Goal: Task Accomplishment & Management: Manage account settings

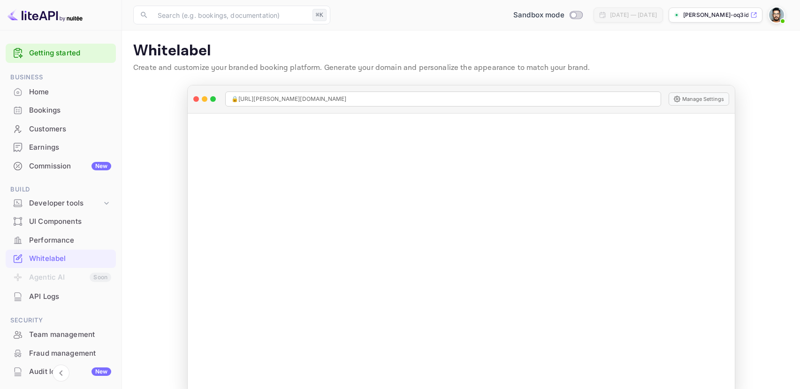
scroll to position [82, 0]
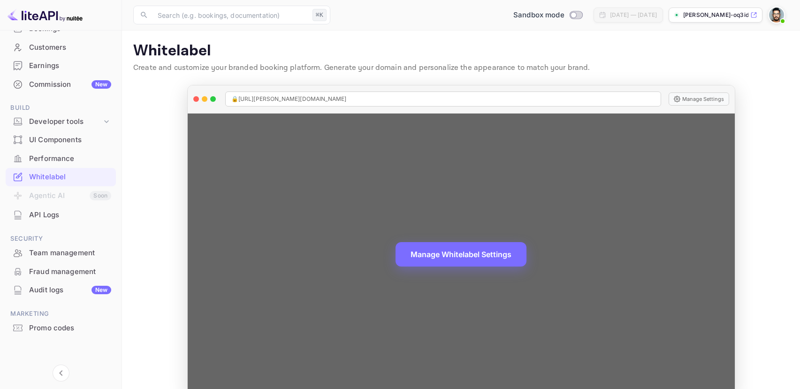
click at [595, 98] on div "🔒 https://ivo-castillo-oq3id.nuitee.link" at bounding box center [443, 99] width 436 height 15
click at [696, 101] on button "Manage Settings" at bounding box center [699, 98] width 61 height 13
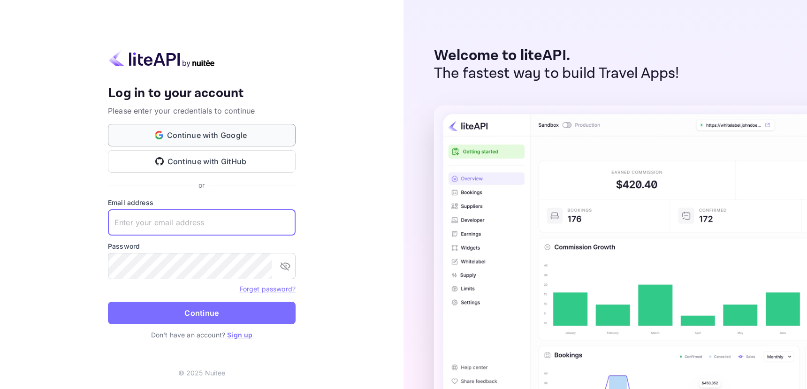
click at [236, 138] on button "Continue with Google" at bounding box center [202, 135] width 188 height 23
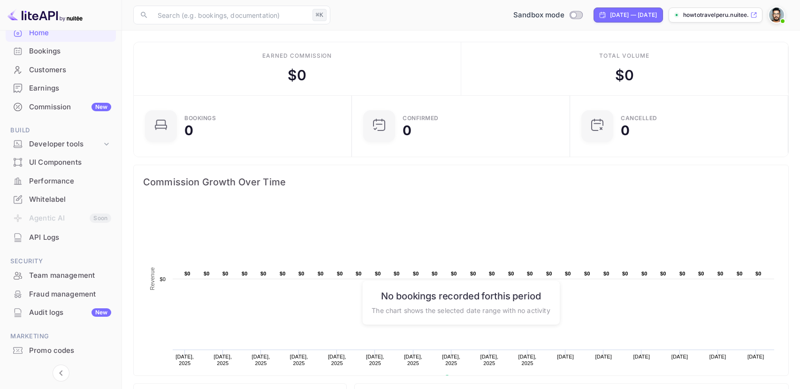
scroll to position [62, 0]
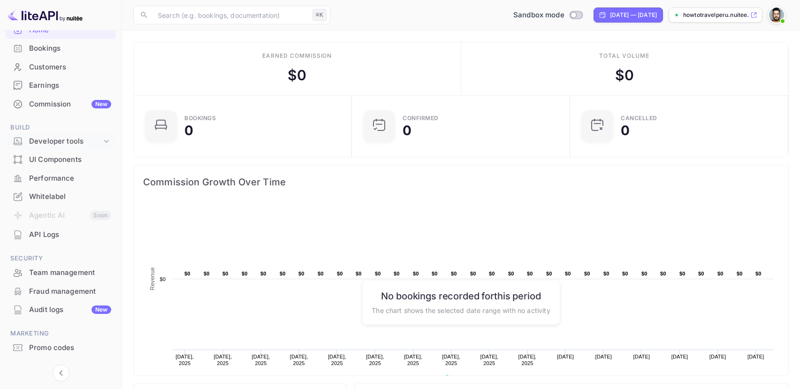
click at [103, 143] on icon at bounding box center [106, 141] width 9 height 9
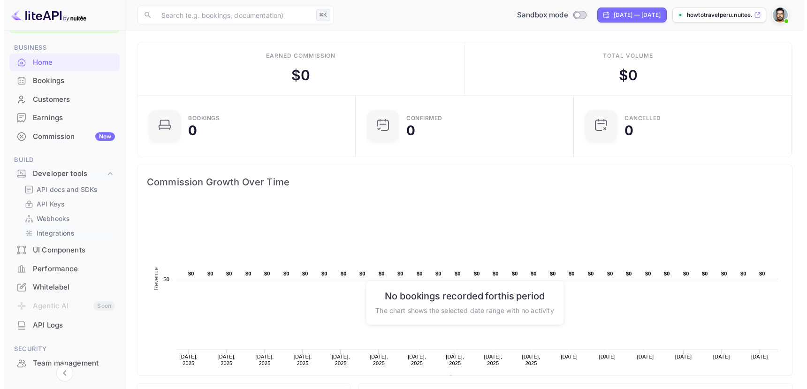
scroll to position [0, 0]
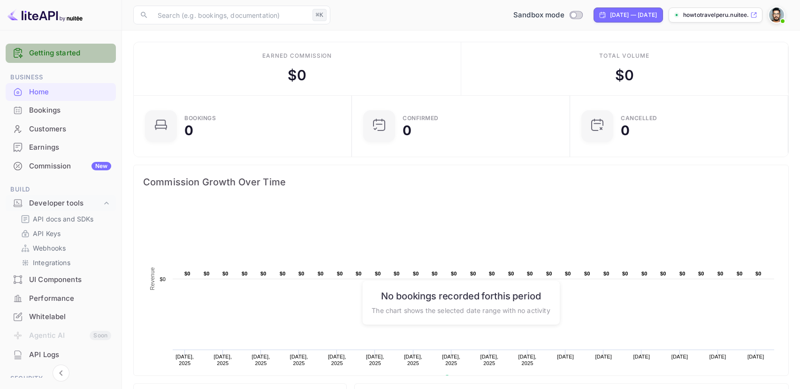
click at [68, 49] on link "Getting started" at bounding box center [70, 53] width 82 height 11
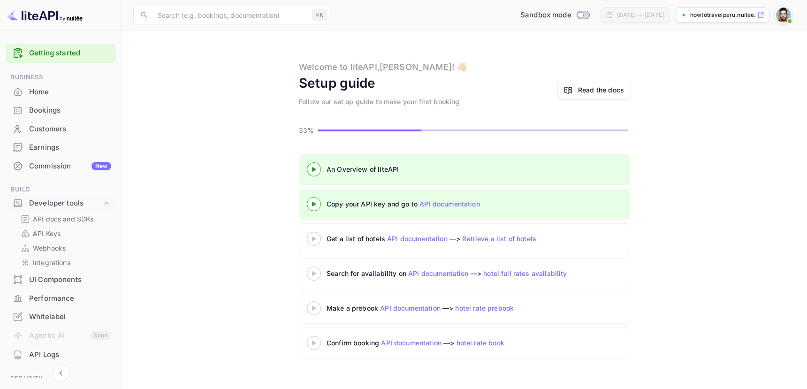
click at [316, 167] on icon at bounding box center [314, 169] width 33 height 5
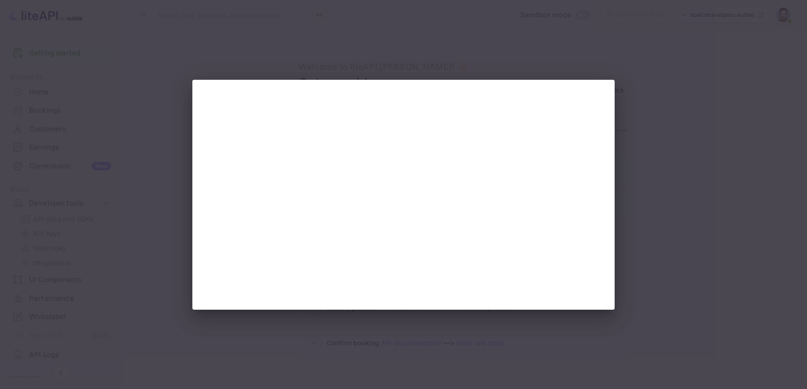
click at [671, 161] on div at bounding box center [403, 194] width 807 height 389
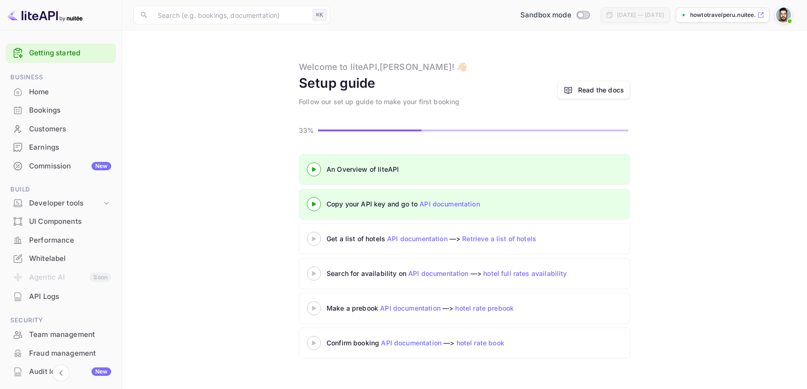
click at [429, 200] on link "API documentation" at bounding box center [450, 204] width 61 height 8
click at [311, 202] on icon at bounding box center [314, 204] width 33 height 5
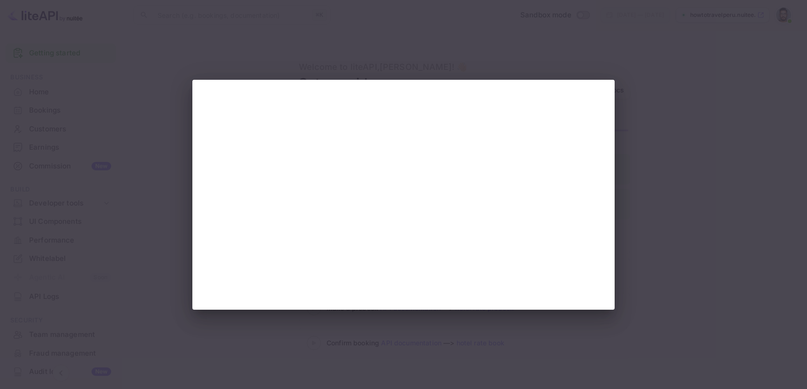
click at [658, 125] on div at bounding box center [403, 194] width 807 height 389
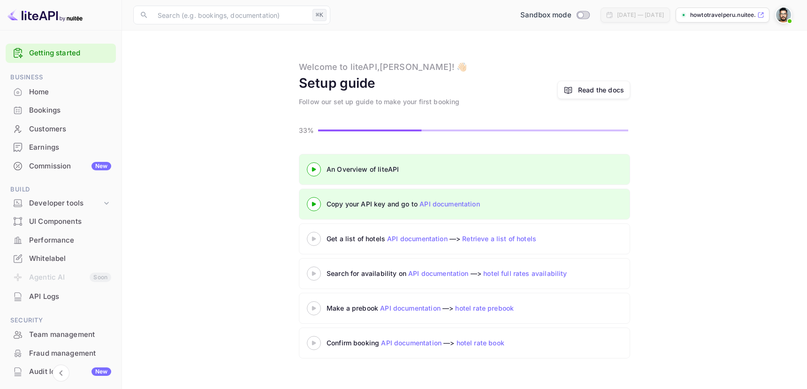
click at [310, 170] on icon at bounding box center [314, 169] width 33 height 5
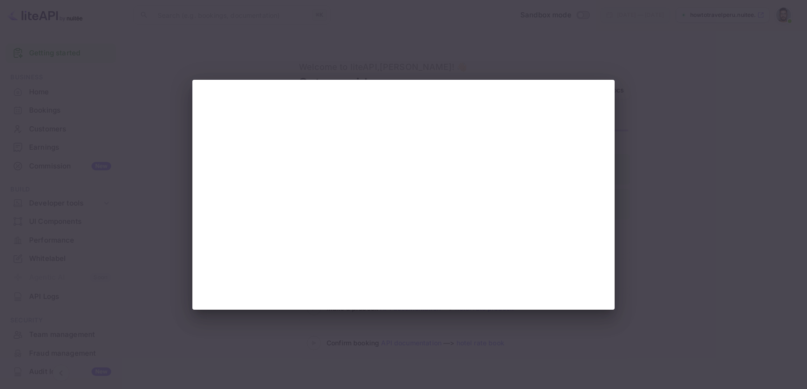
click at [644, 245] on div at bounding box center [403, 194] width 807 height 389
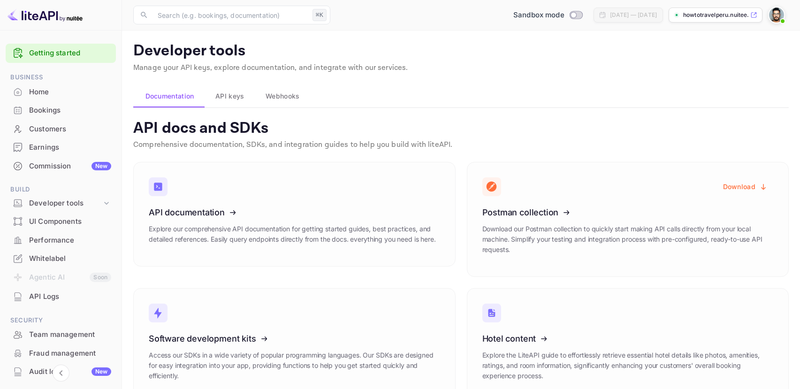
click at [240, 96] on span "API keys" at bounding box center [229, 96] width 29 height 11
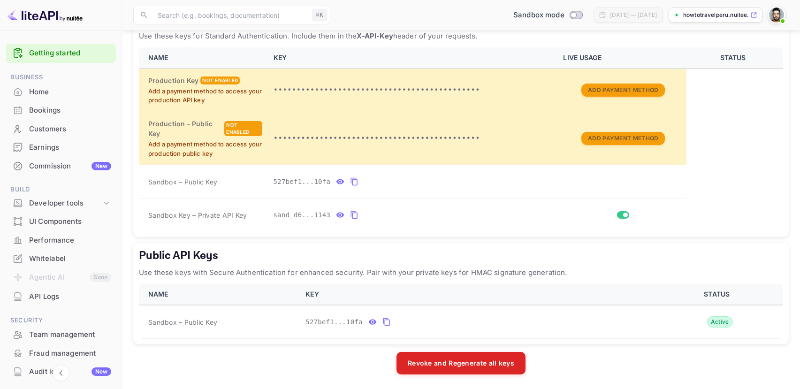
scroll to position [262, 0]
click at [354, 180] on icon "private api keys table" at bounding box center [354, 181] width 8 height 11
click at [359, 214] on button "private api keys table" at bounding box center [354, 214] width 12 height 15
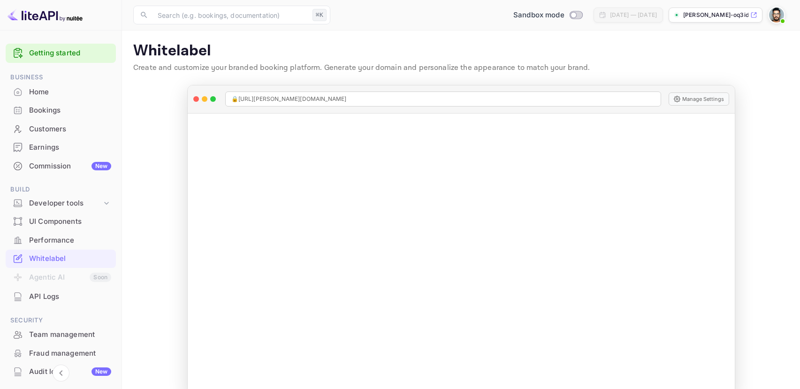
click at [772, 15] on img at bounding box center [776, 15] width 15 height 15
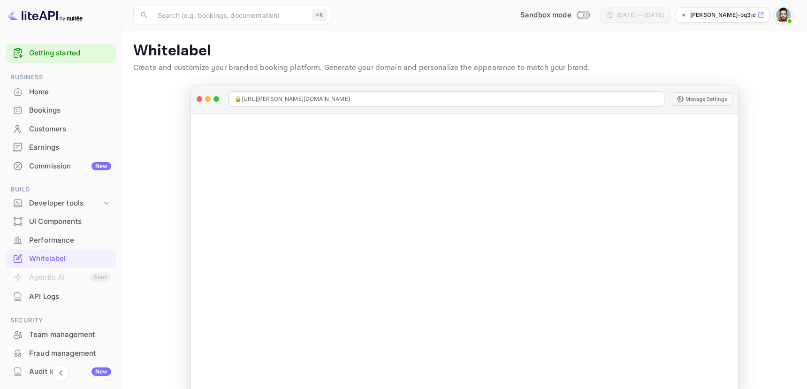
scroll to position [82, 0]
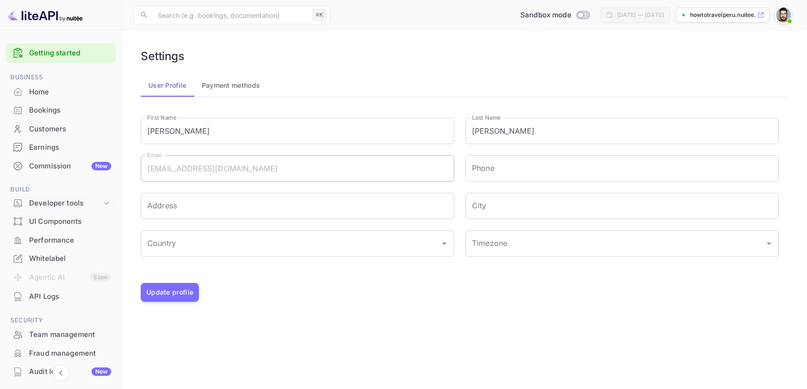
click at [38, 197] on div "Developer tools" at bounding box center [61, 203] width 110 height 16
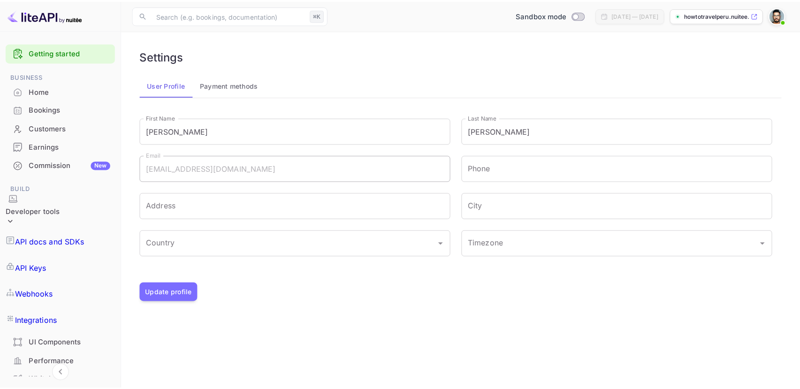
scroll to position [3, 0]
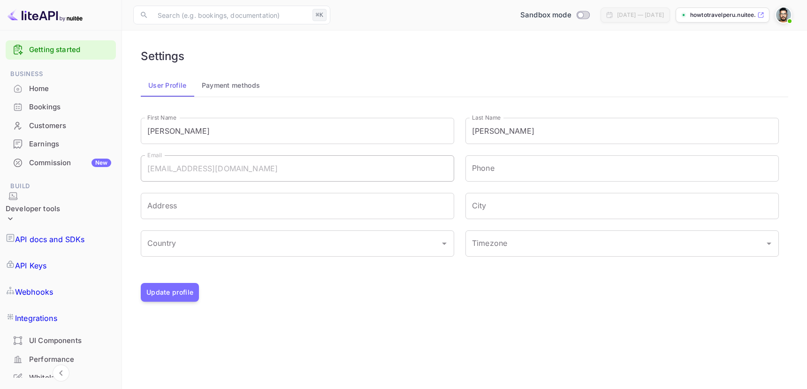
click at [47, 234] on p "API docs and SDKs" at bounding box center [50, 239] width 70 height 11
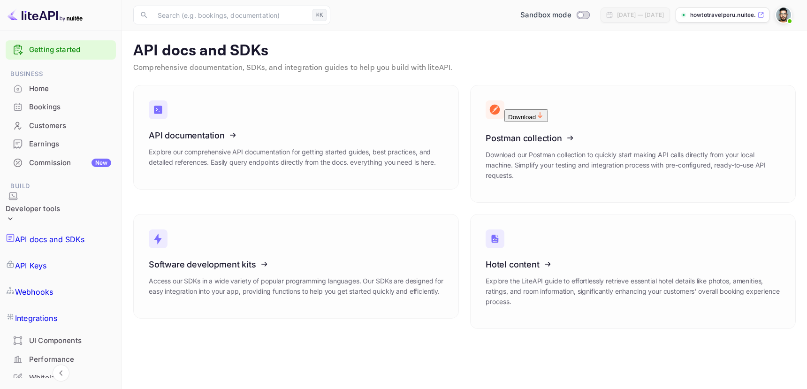
click at [46, 260] on p "API Keys" at bounding box center [30, 265] width 31 height 11
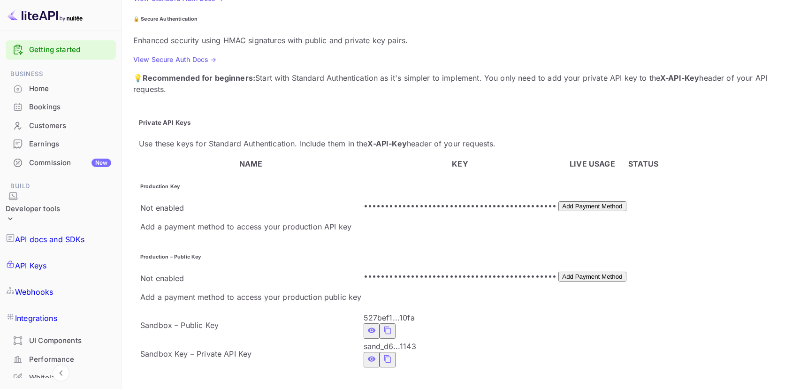
scroll to position [185, 0]
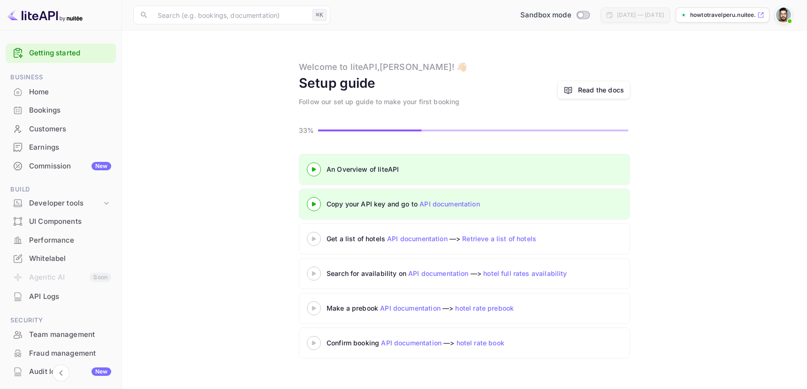
click at [316, 207] on div at bounding box center [314, 204] width 33 height 12
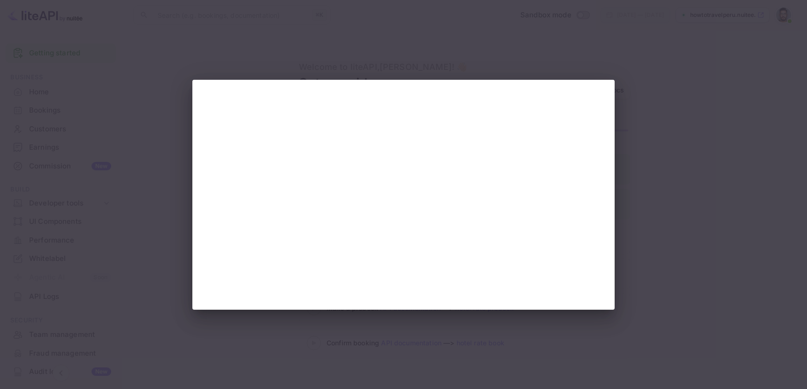
click at [722, 197] on div at bounding box center [403, 194] width 807 height 389
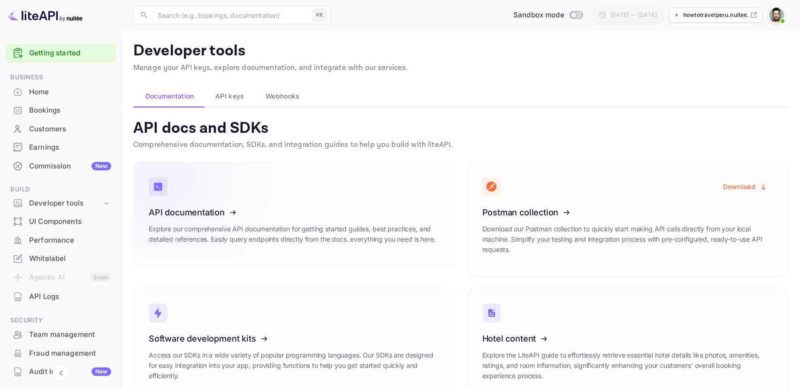
click at [221, 214] on icon at bounding box center [207, 210] width 146 height 97
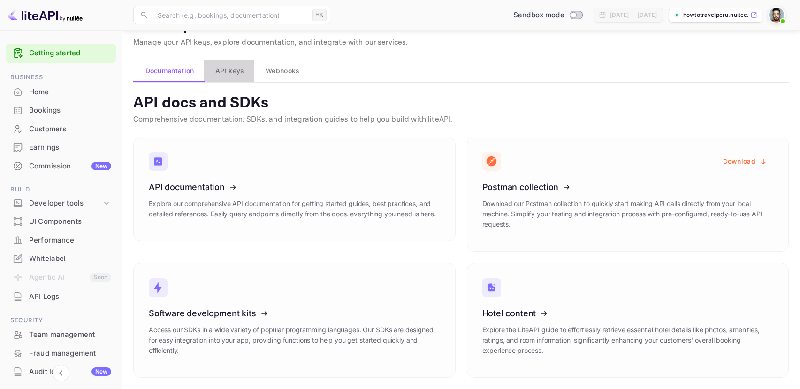
click at [224, 69] on span "API keys" at bounding box center [229, 70] width 29 height 11
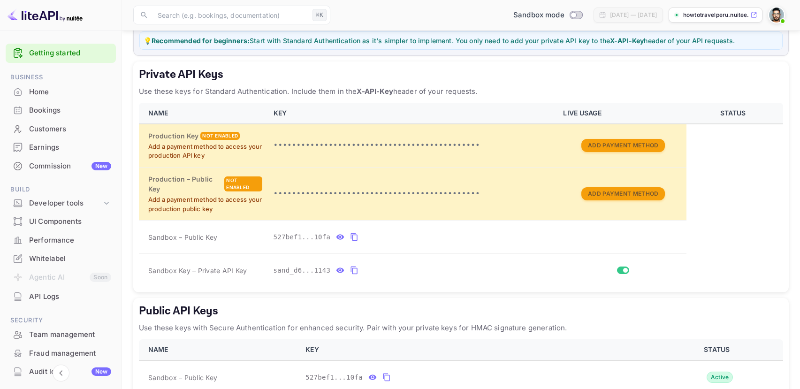
scroll to position [262, 0]
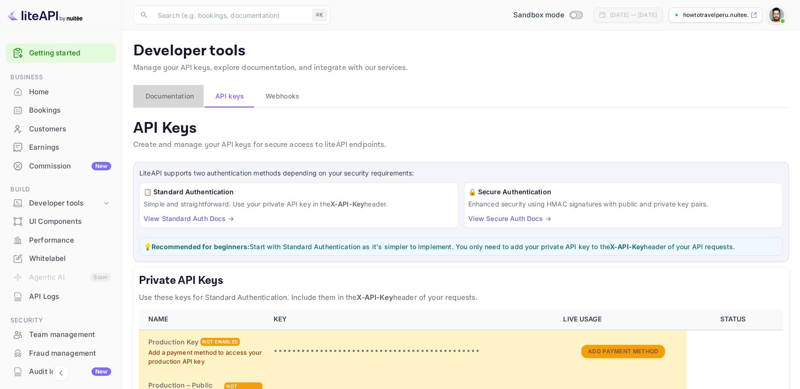
click at [166, 95] on span "Documentation" at bounding box center [169, 96] width 49 height 11
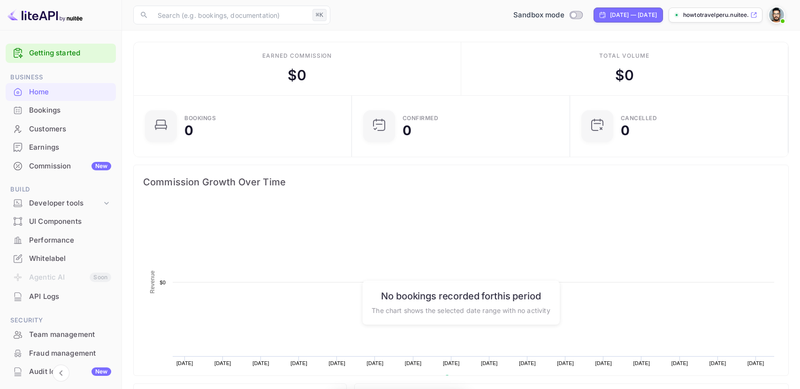
scroll to position [145, 206]
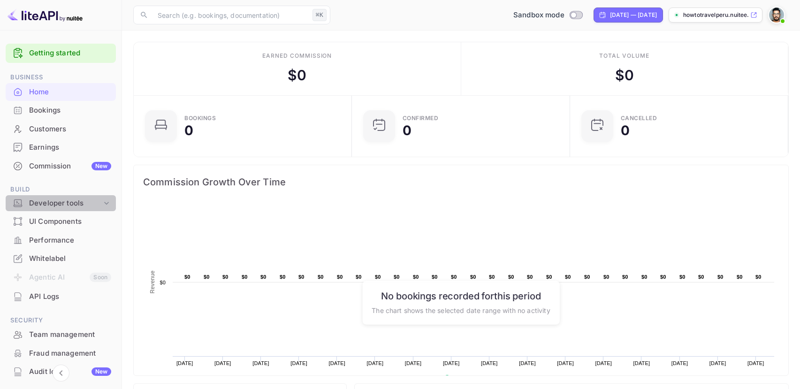
click at [80, 205] on div "Developer tools" at bounding box center [65, 203] width 73 height 11
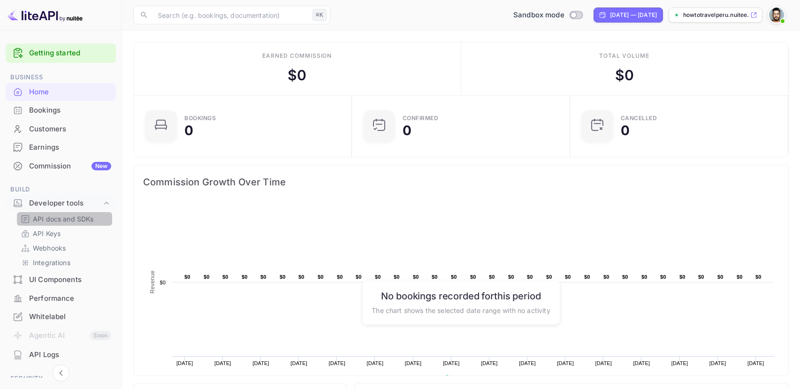
click at [66, 219] on p "API docs and SDKs" at bounding box center [63, 219] width 61 height 10
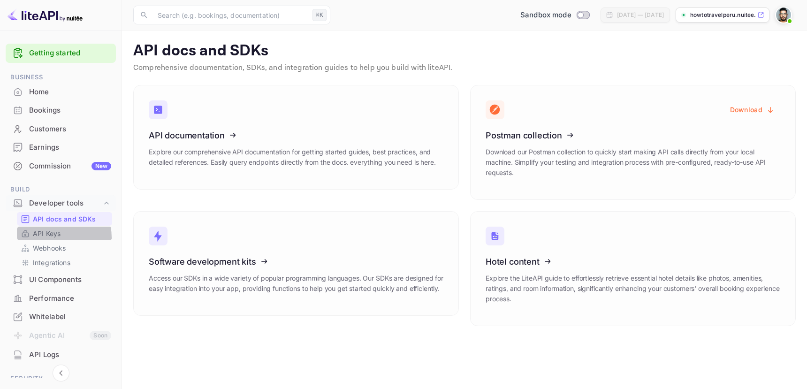
click at [56, 237] on p "API Keys" at bounding box center [47, 234] width 28 height 10
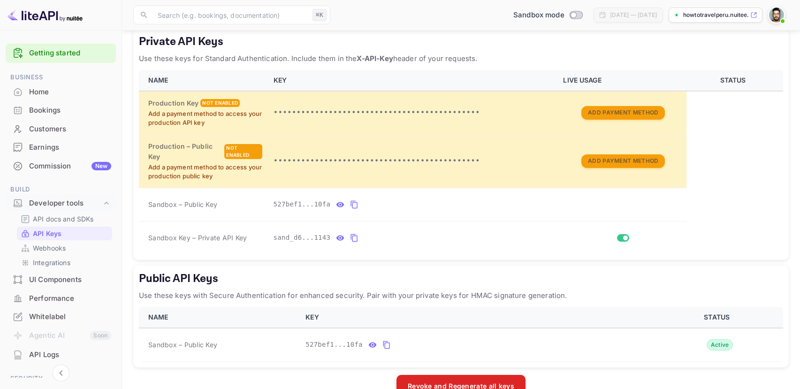
scroll to position [162, 0]
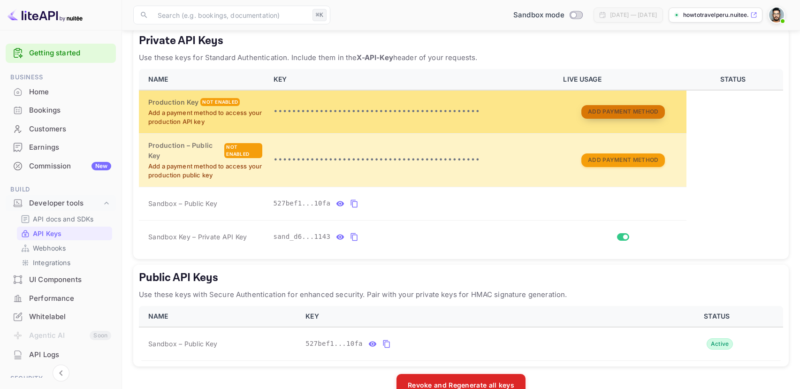
click at [626, 113] on button "Add Payment Method" at bounding box center [624, 112] width 84 height 14
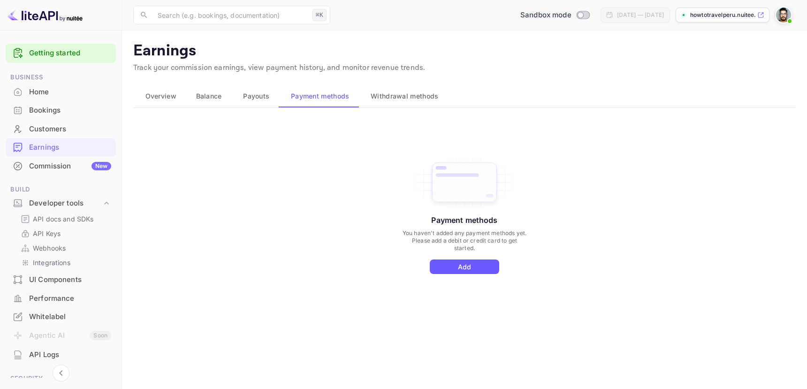
click at [462, 271] on button "Add" at bounding box center [464, 267] width 69 height 15
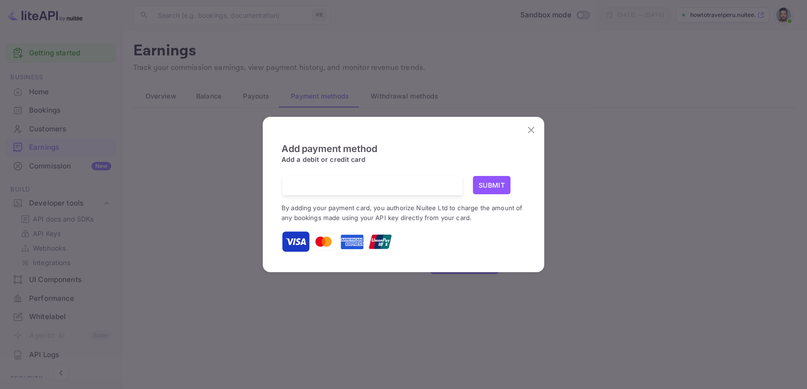
click at [497, 188] on button "Submit" at bounding box center [492, 185] width 38 height 18
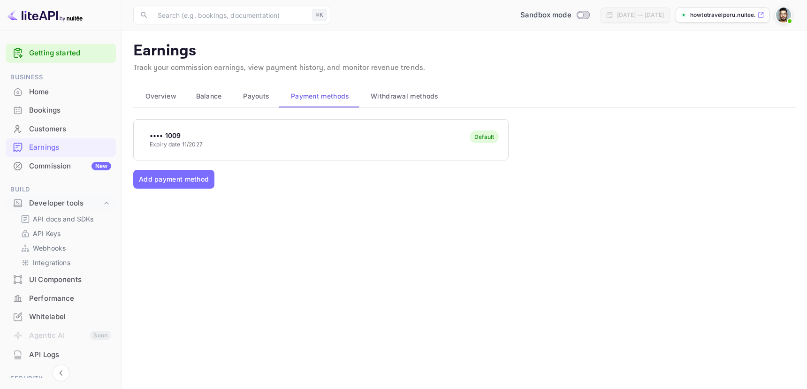
click at [171, 96] on span "Overview" at bounding box center [160, 96] width 31 height 11
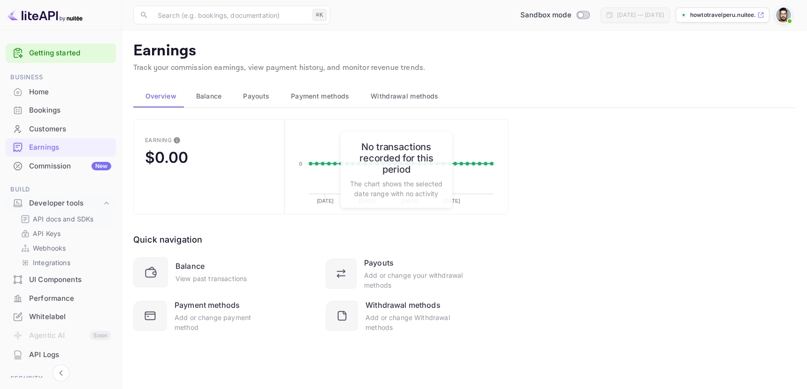
click at [75, 219] on p "API docs and SDKs" at bounding box center [63, 219] width 61 height 10
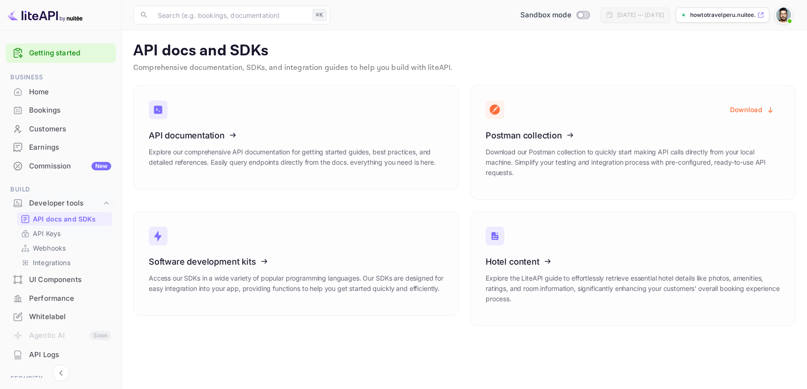
click at [64, 234] on link "API Keys" at bounding box center [65, 234] width 88 height 10
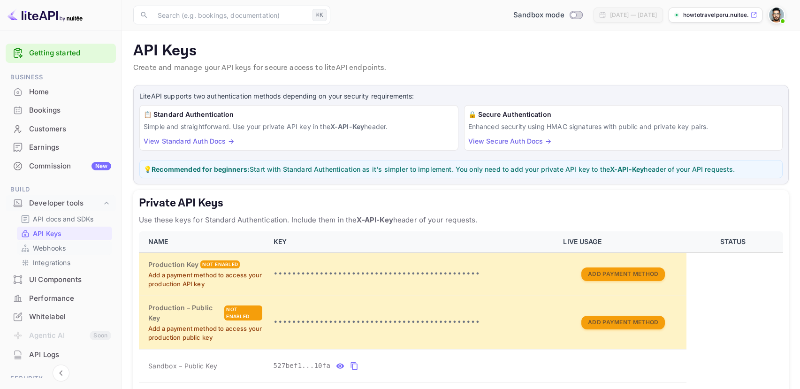
click at [64, 250] on p "Webhooks" at bounding box center [49, 248] width 33 height 10
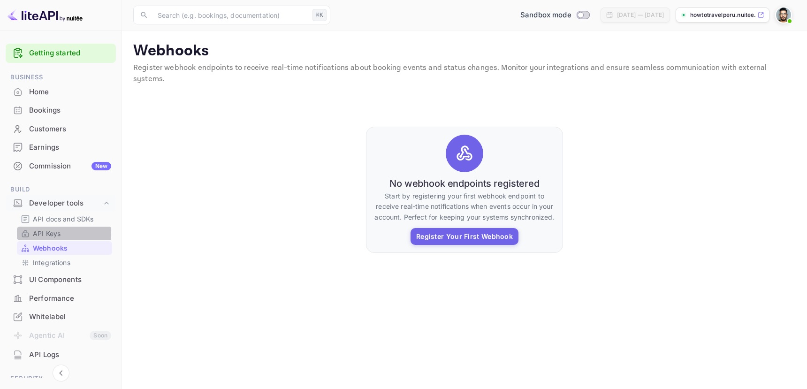
click at [59, 235] on p "API Keys" at bounding box center [47, 234] width 28 height 10
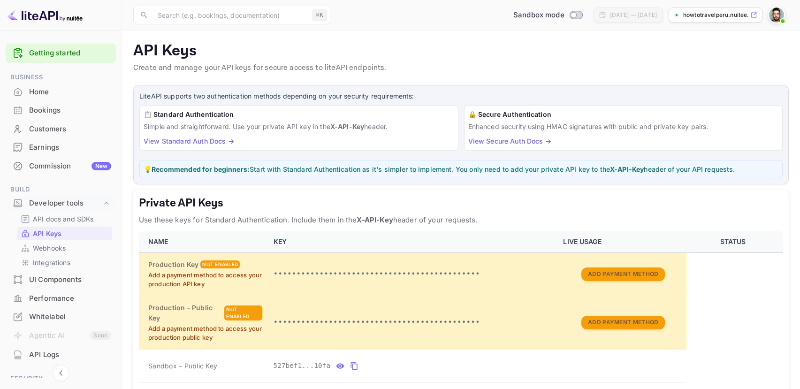
click at [194, 141] on link "View Standard Auth Docs →" at bounding box center [189, 141] width 91 height 8
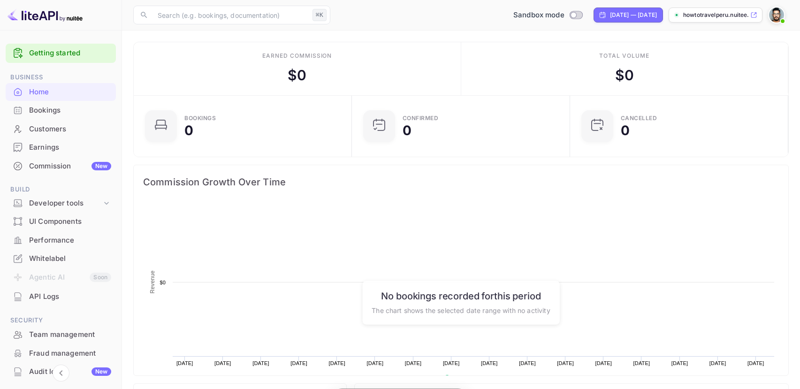
scroll to position [145, 206]
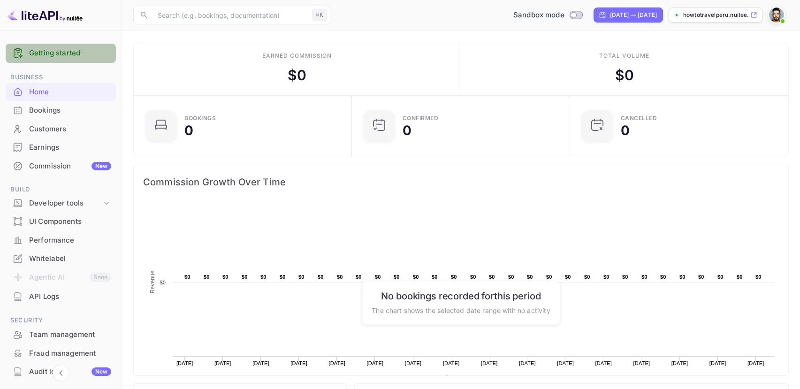
click at [81, 53] on link "Getting started" at bounding box center [70, 53] width 82 height 11
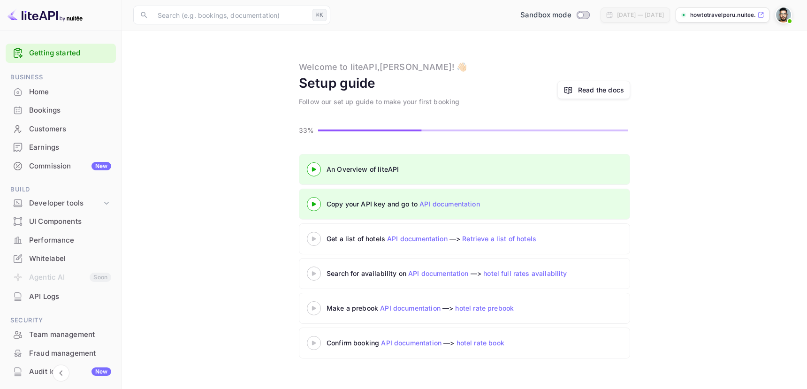
click at [323, 213] on div "Copy your API key and go to API documentation" at bounding box center [464, 204] width 331 height 31
click at [317, 205] on icon at bounding box center [314, 204] width 33 height 5
